Goal: Information Seeking & Learning: Learn about a topic

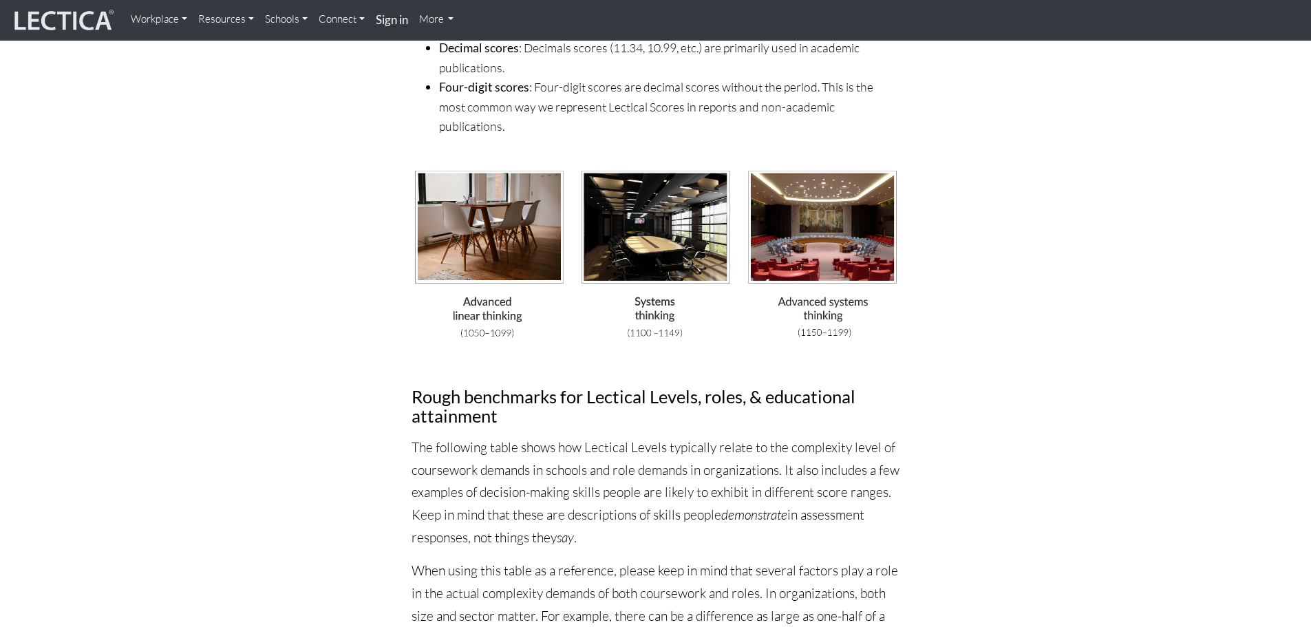
scroll to position [3853, 0]
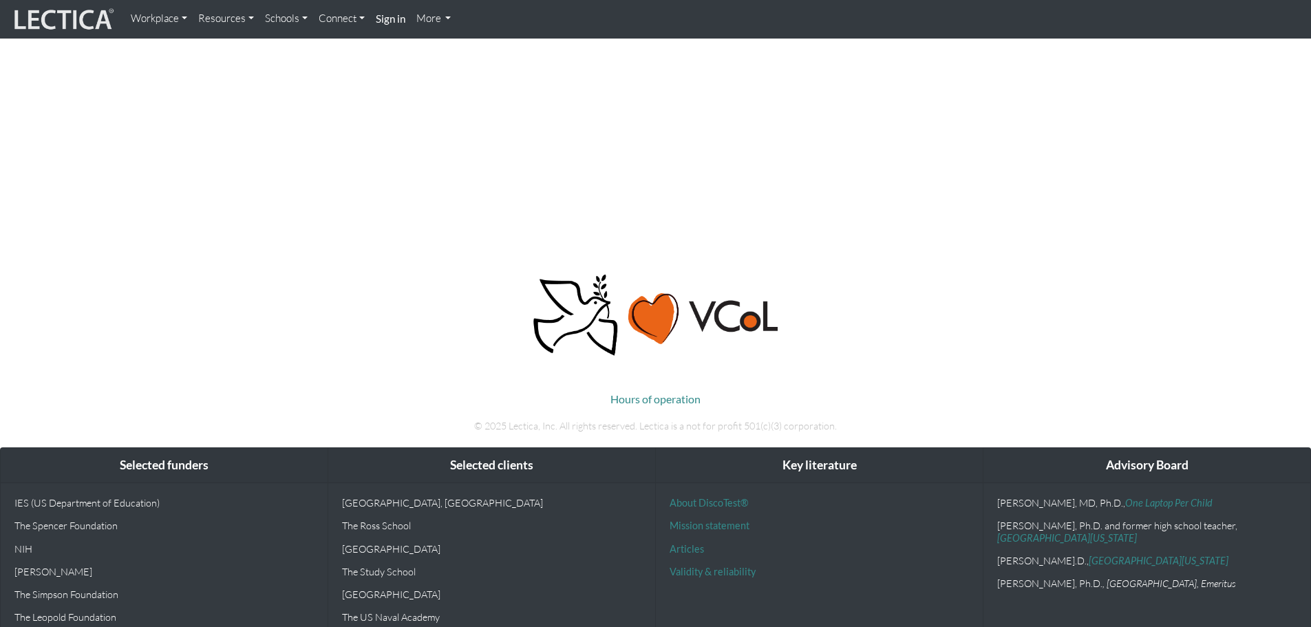
scroll to position [1317, 0]
